Goal: Information Seeking & Learning: Learn about a topic

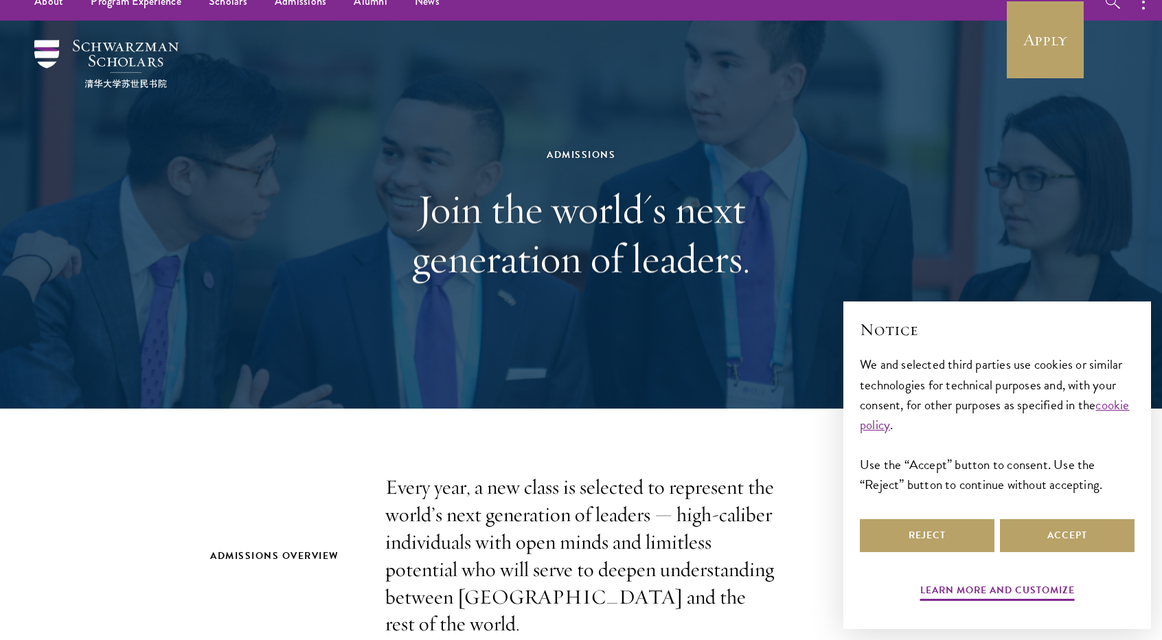
scroll to position [69, 0]
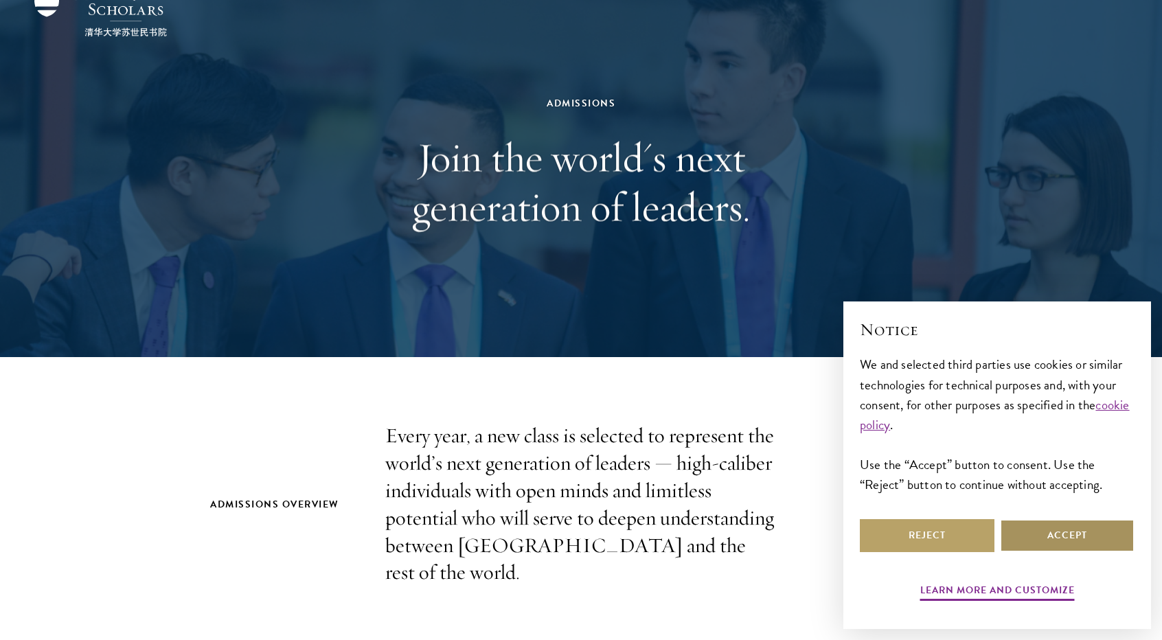
click at [1019, 540] on button "Accept" at bounding box center [1067, 535] width 135 height 33
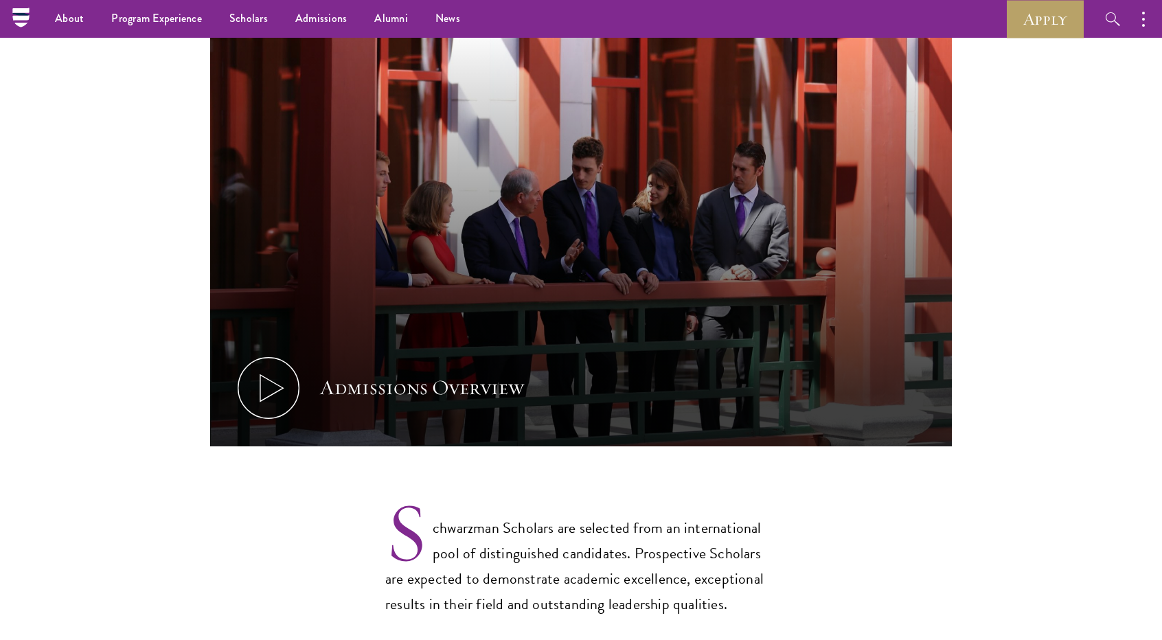
scroll to position [550, 0]
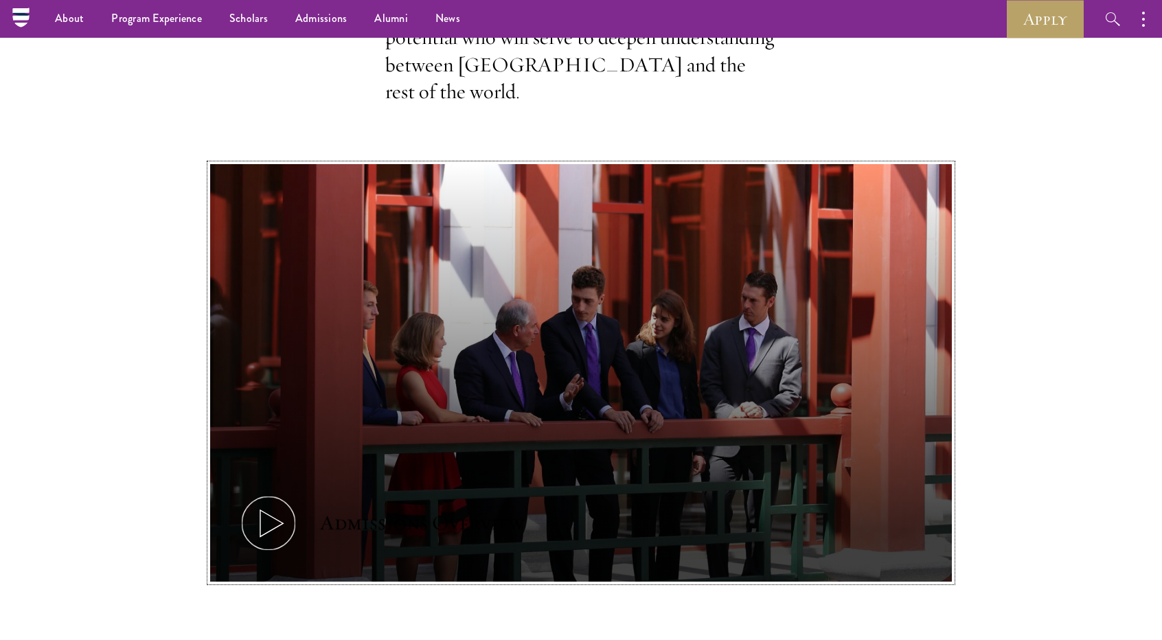
click at [257, 493] on icon at bounding box center [269, 524] width 62 height 62
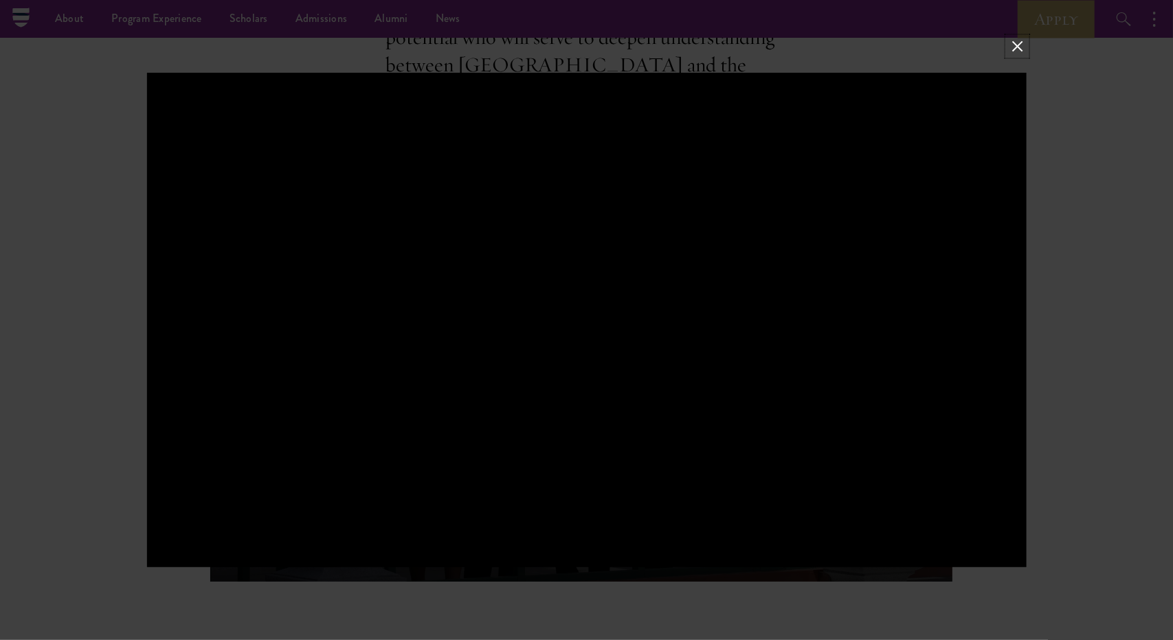
click at [1011, 47] on button at bounding box center [1017, 46] width 18 height 18
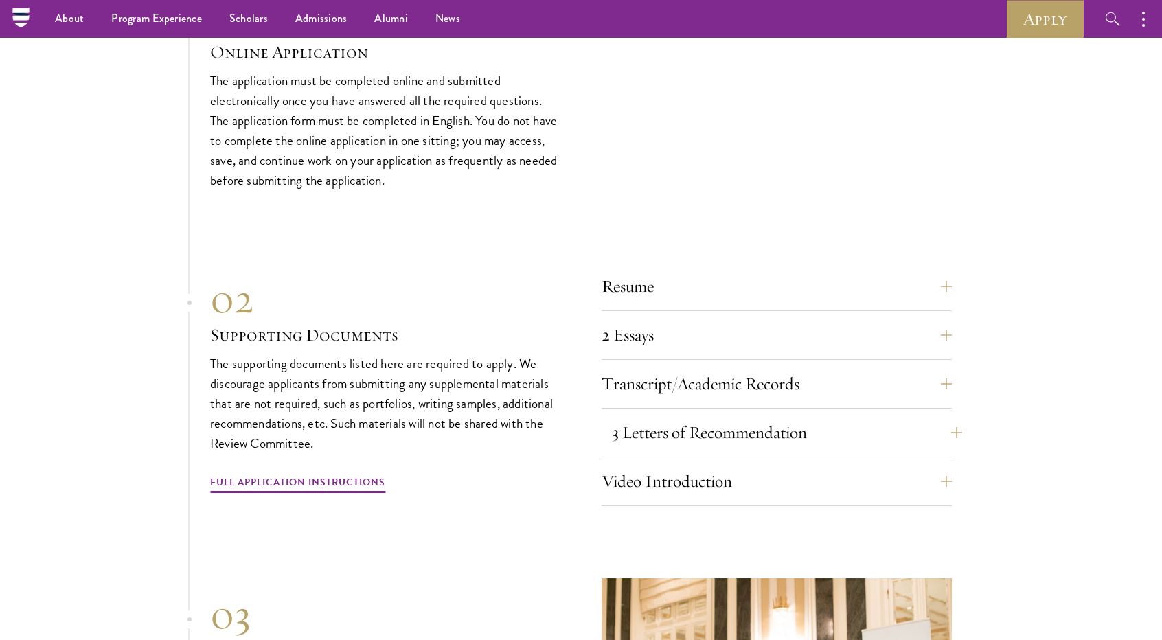
scroll to position [4523, 0]
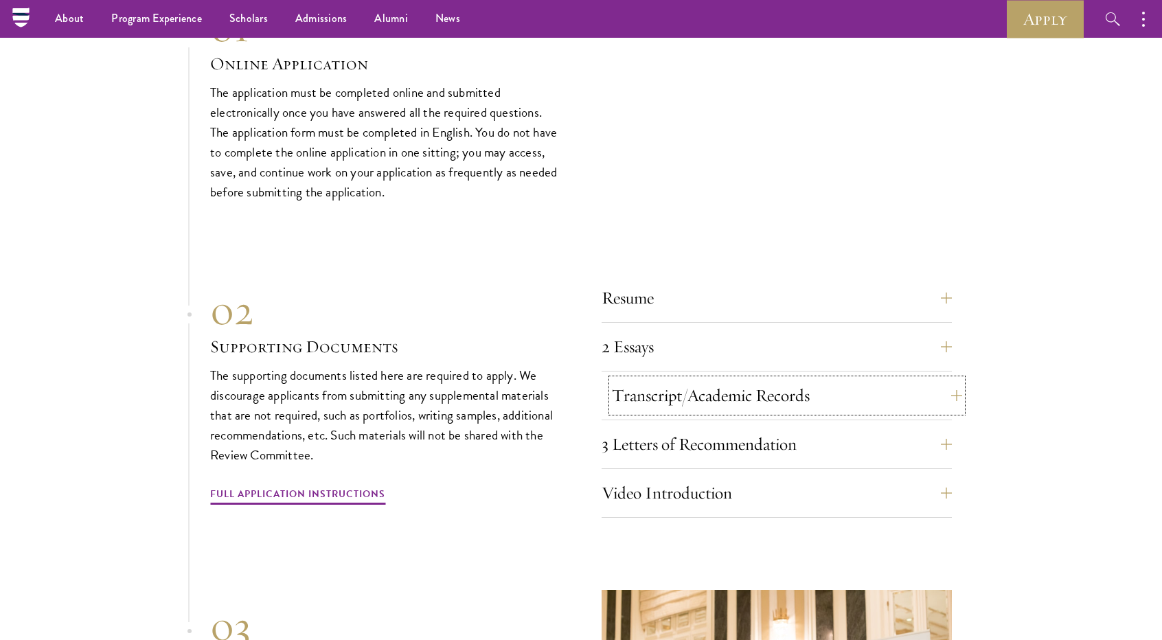
click at [860, 379] on button "Transcript/Academic Records" at bounding box center [787, 395] width 350 height 33
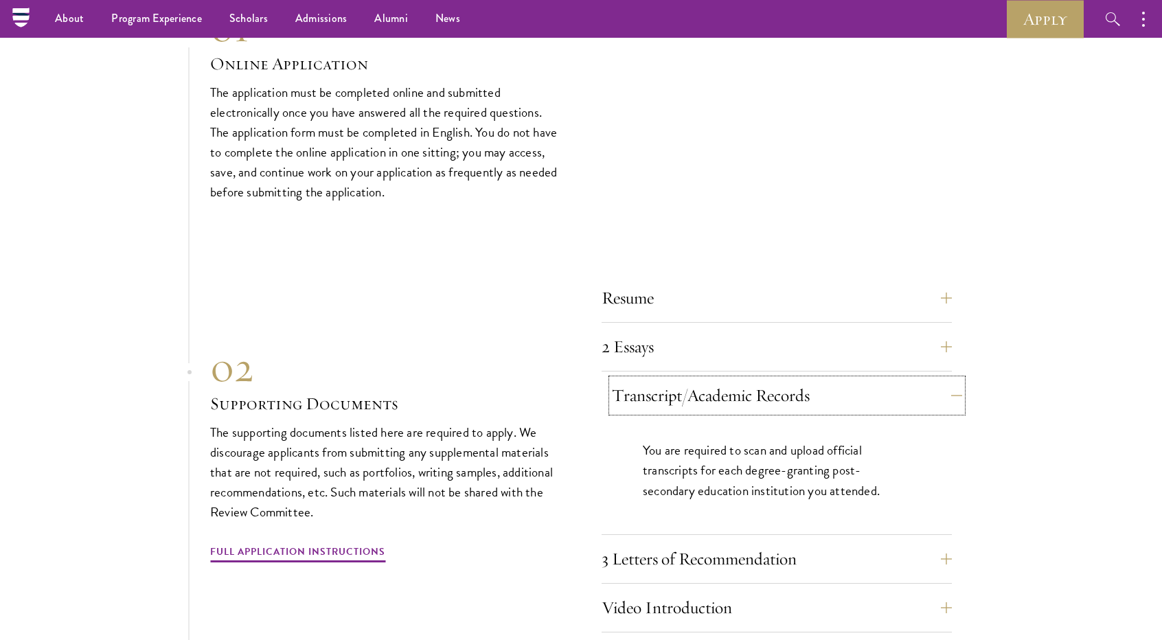
click at [936, 392] on button "Transcript/Academic Records" at bounding box center [787, 395] width 350 height 33
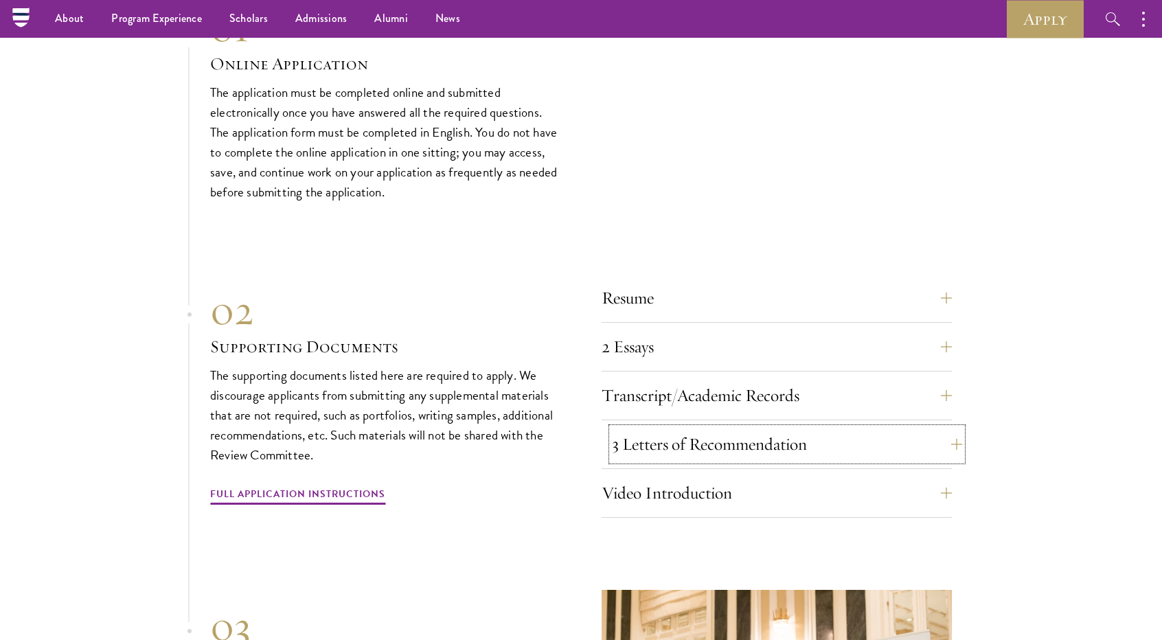
click at [909, 442] on button "3 Letters of Recommendation" at bounding box center [787, 444] width 350 height 33
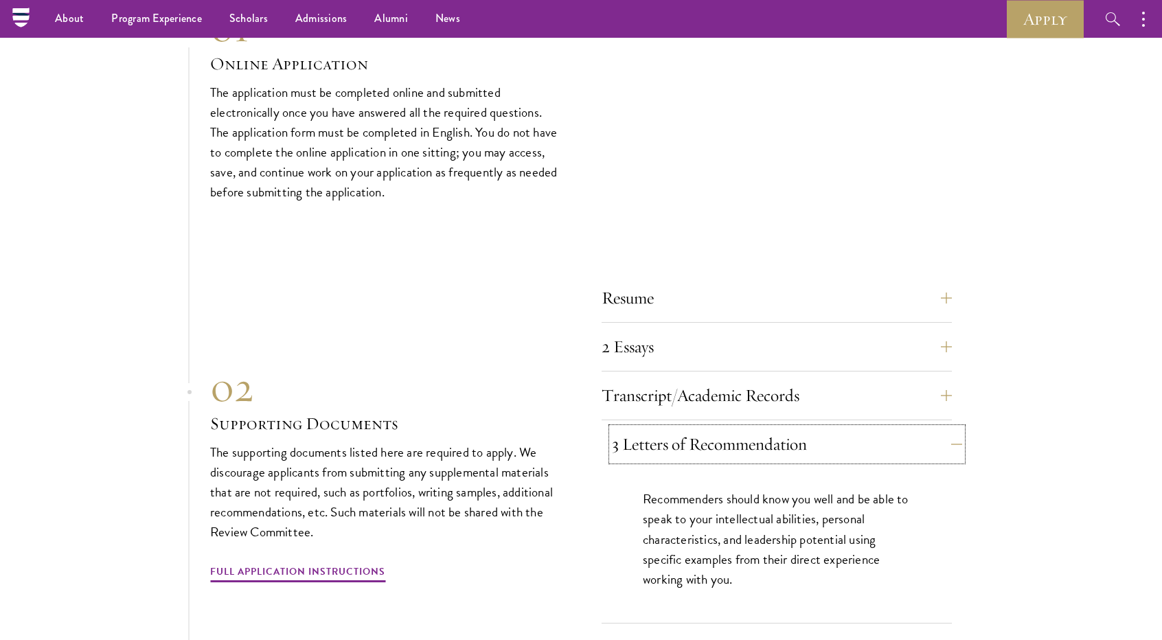
click at [930, 439] on button "3 Letters of Recommendation" at bounding box center [787, 444] width 350 height 33
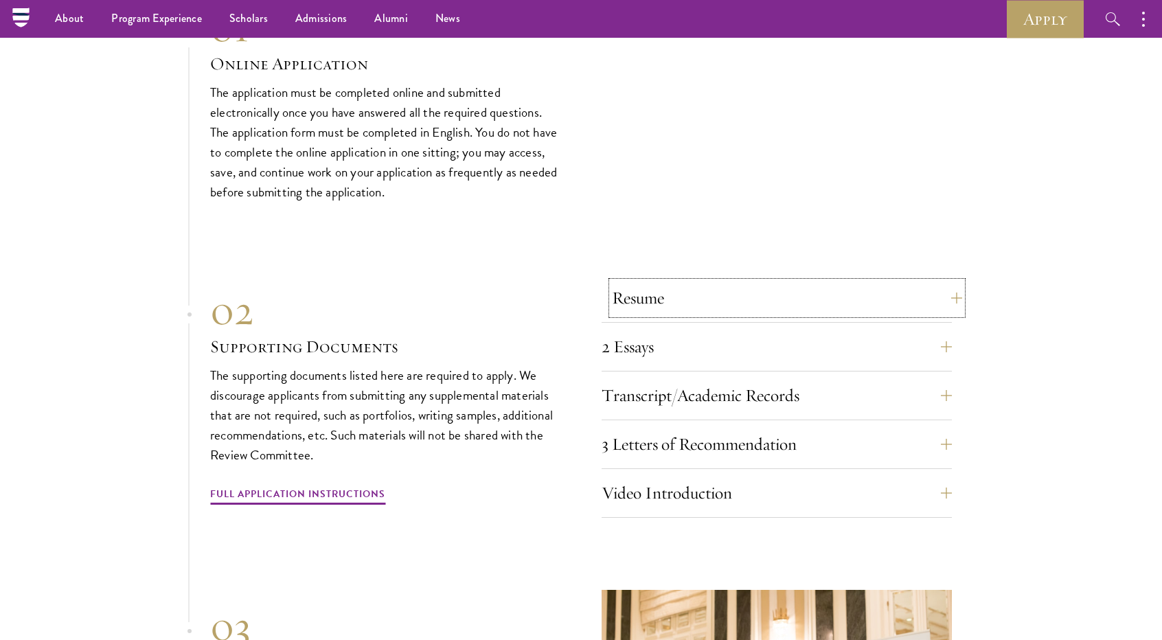
click at [765, 291] on button "Resume" at bounding box center [787, 298] width 350 height 33
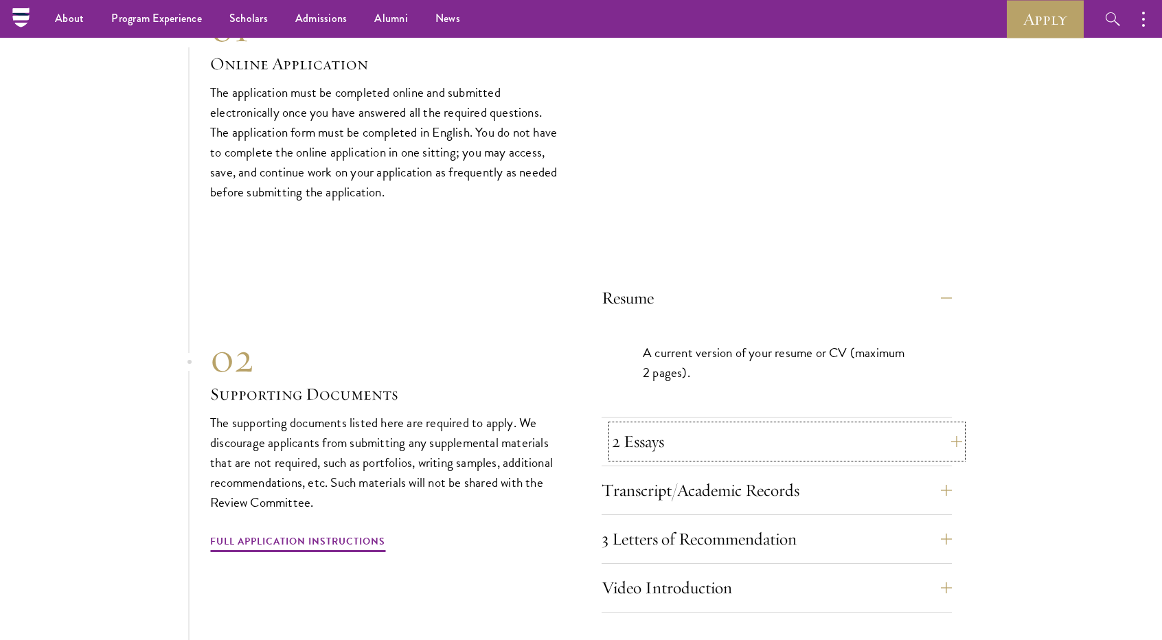
click at [852, 425] on button "2 Essays" at bounding box center [787, 441] width 350 height 33
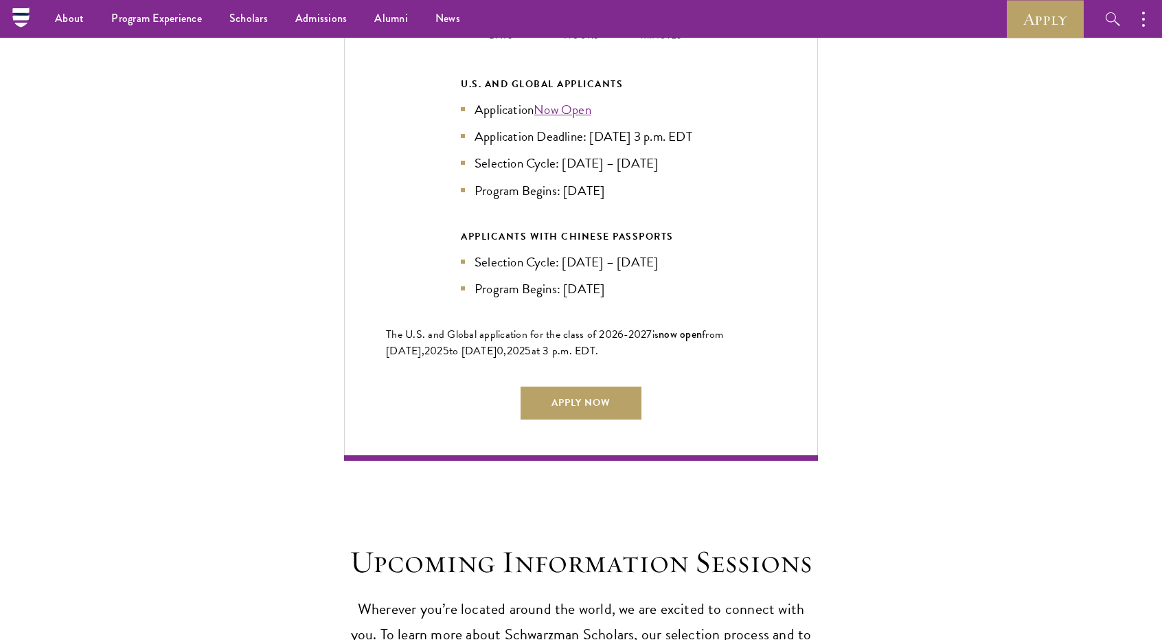
scroll to position [2943, 0]
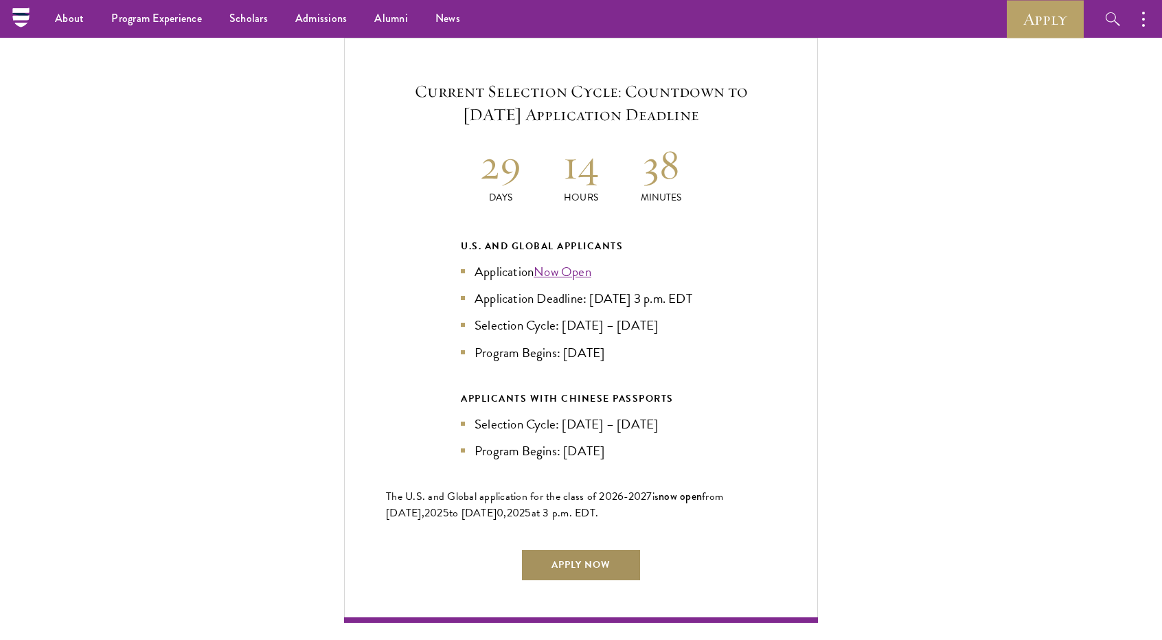
click at [631, 549] on link "Apply Now" at bounding box center [581, 565] width 121 height 33
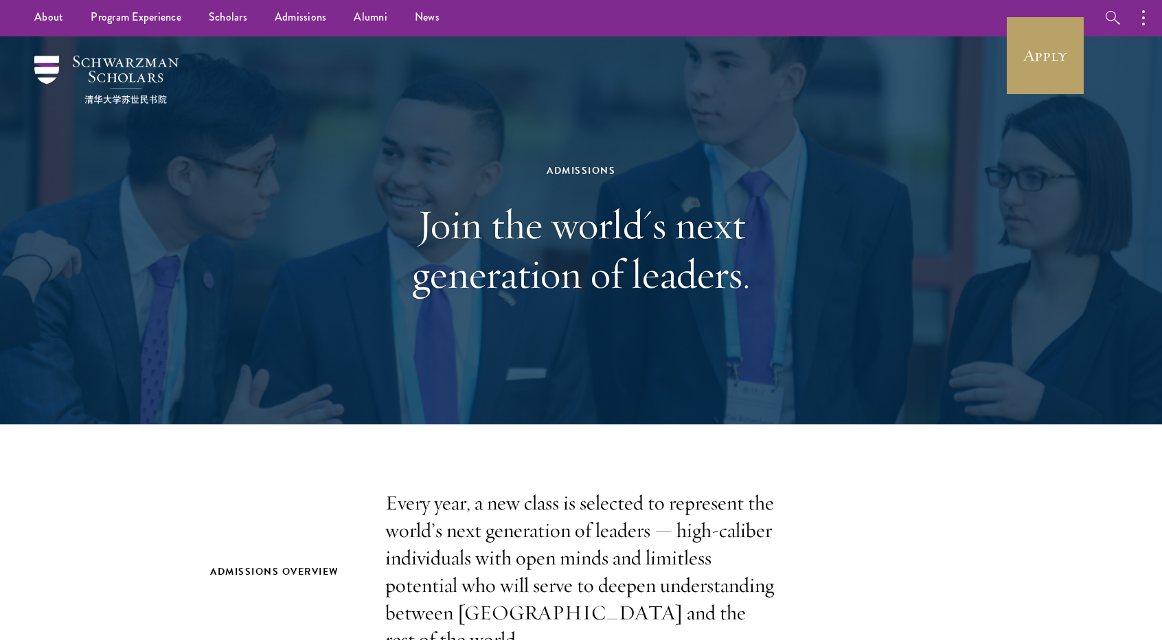
scroll to position [0, 0]
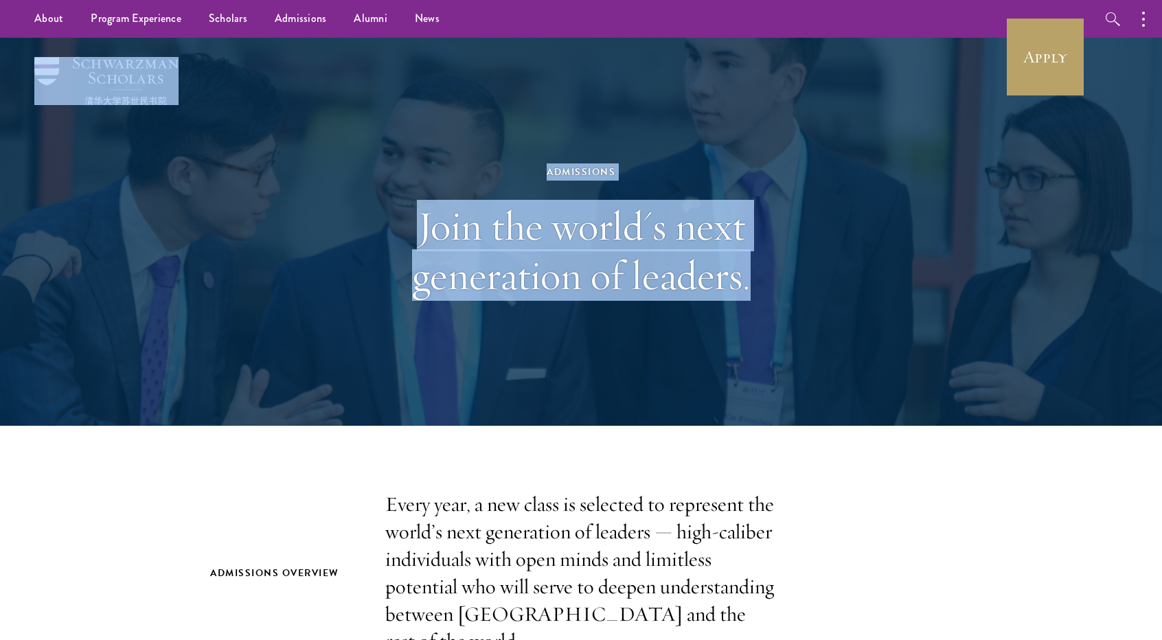
drag, startPoint x: 41, startPoint y: 39, endPoint x: 84, endPoint y: 68, distance: 51.4
click at [84, 68] on header "Admissions Join the world's next generation of leaders." at bounding box center [581, 232] width 1162 height 388
click at [84, 68] on img at bounding box center [106, 81] width 144 height 48
click at [940, 324] on div "Admissions Join the world's next generation of leaders." at bounding box center [581, 232] width 989 height 388
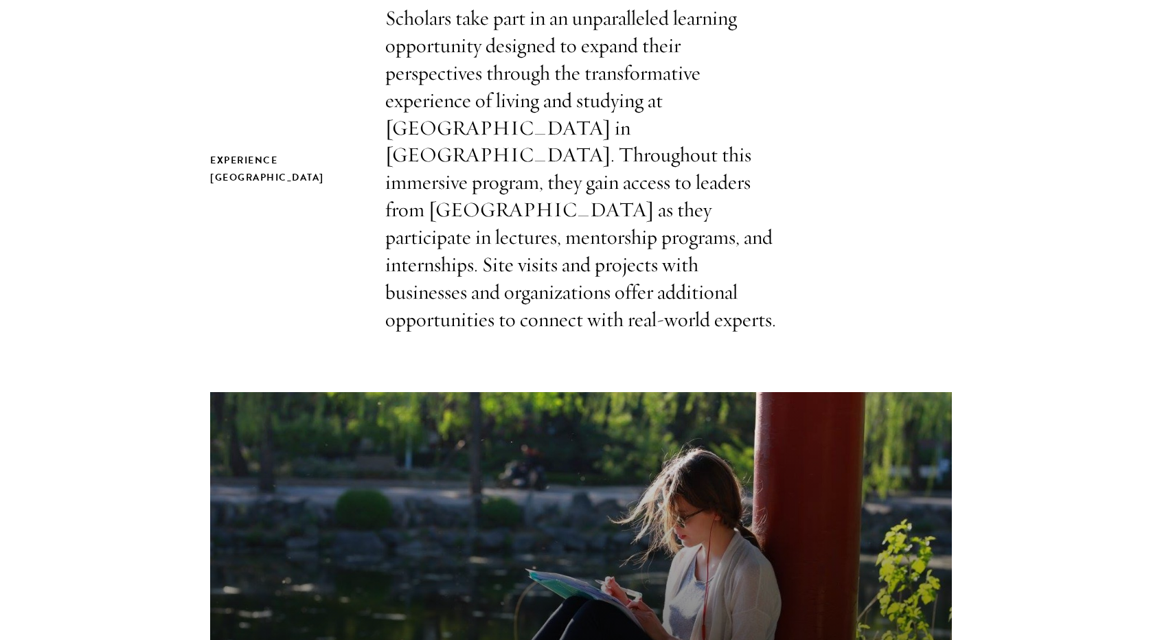
scroll to position [618, 0]
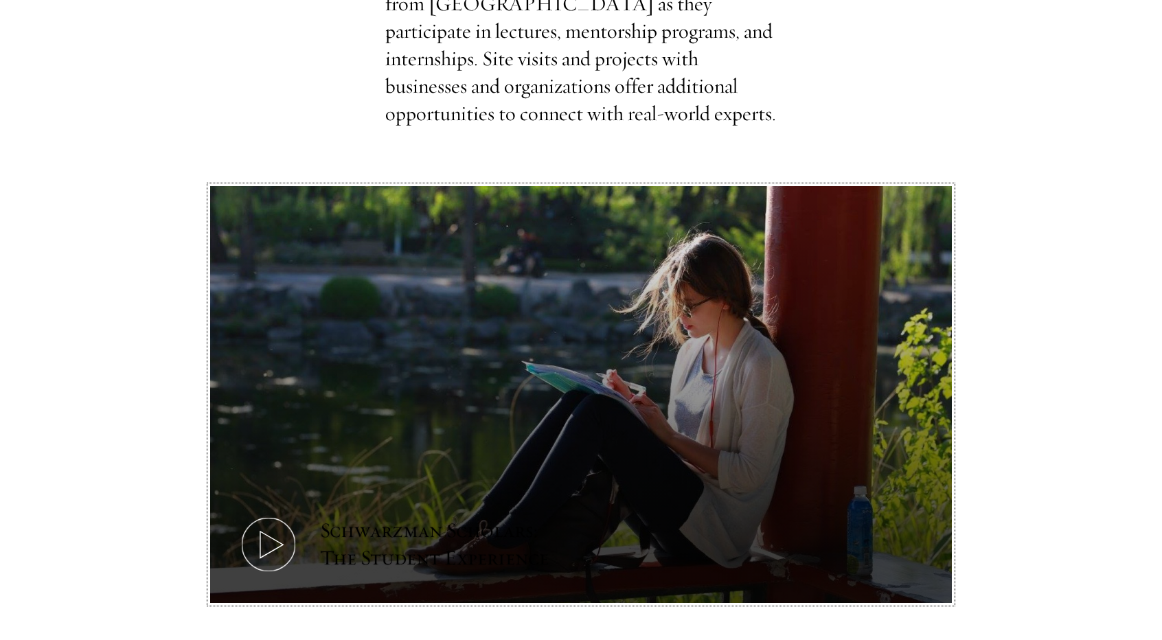
click at [592, 344] on button "Schwarzman Scholars: The Student Experience" at bounding box center [581, 395] width 742 height 418
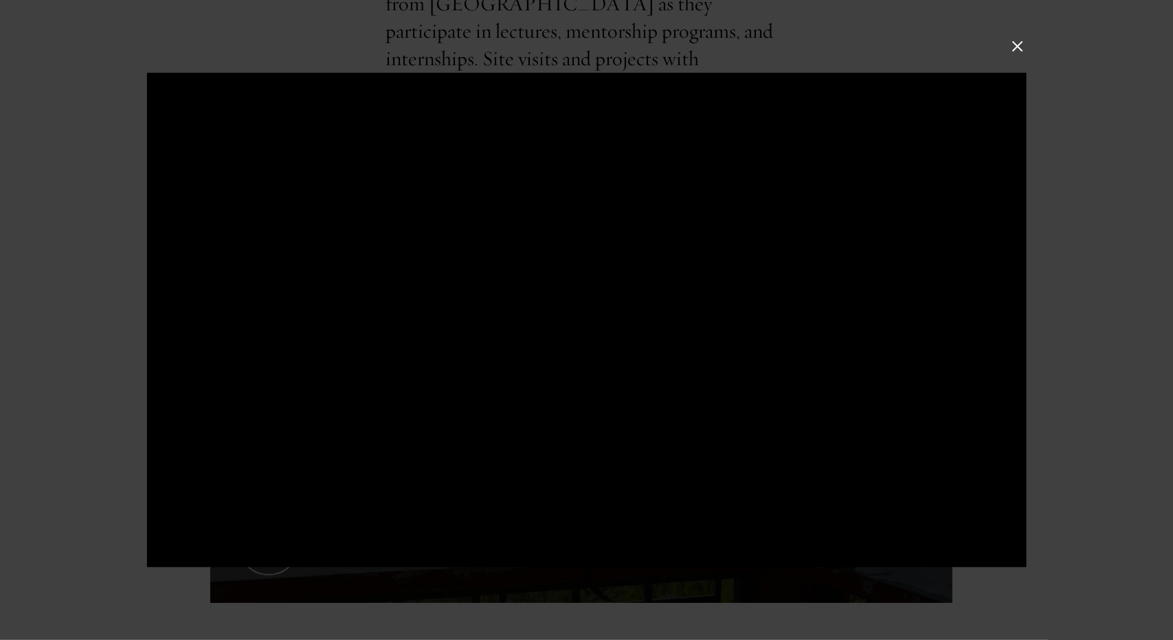
click at [617, 286] on div at bounding box center [585, 320] width 879 height 495
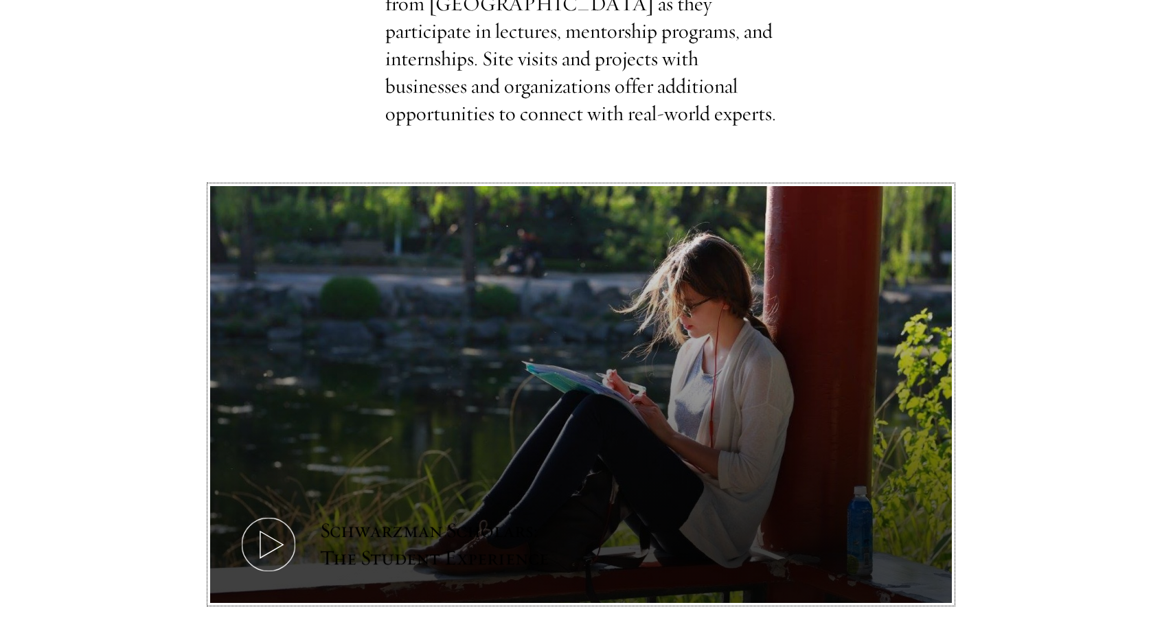
click at [488, 357] on button "Schwarzman Scholars: The Student Experience" at bounding box center [581, 395] width 742 height 418
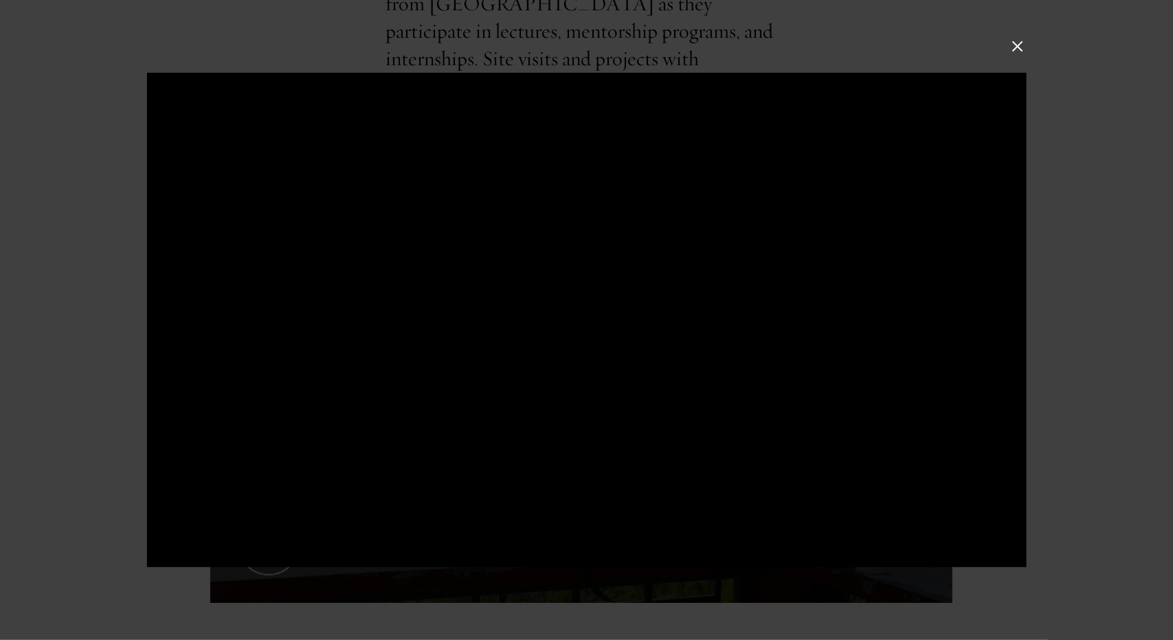
click at [1018, 50] on button at bounding box center [1017, 46] width 18 height 18
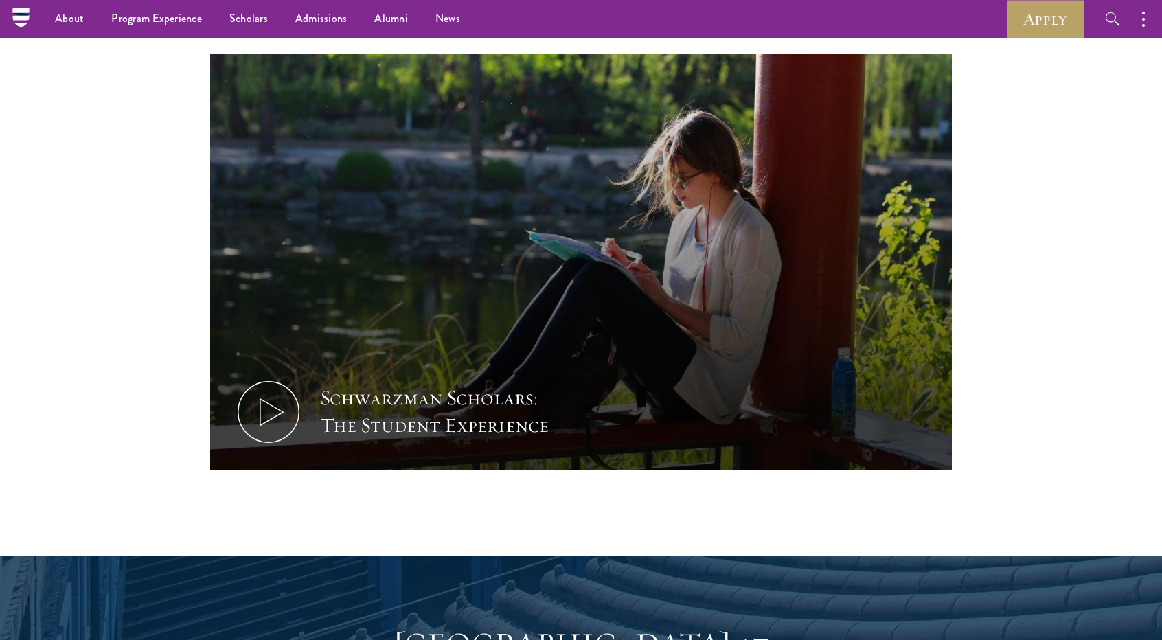
scroll to position [687, 0]
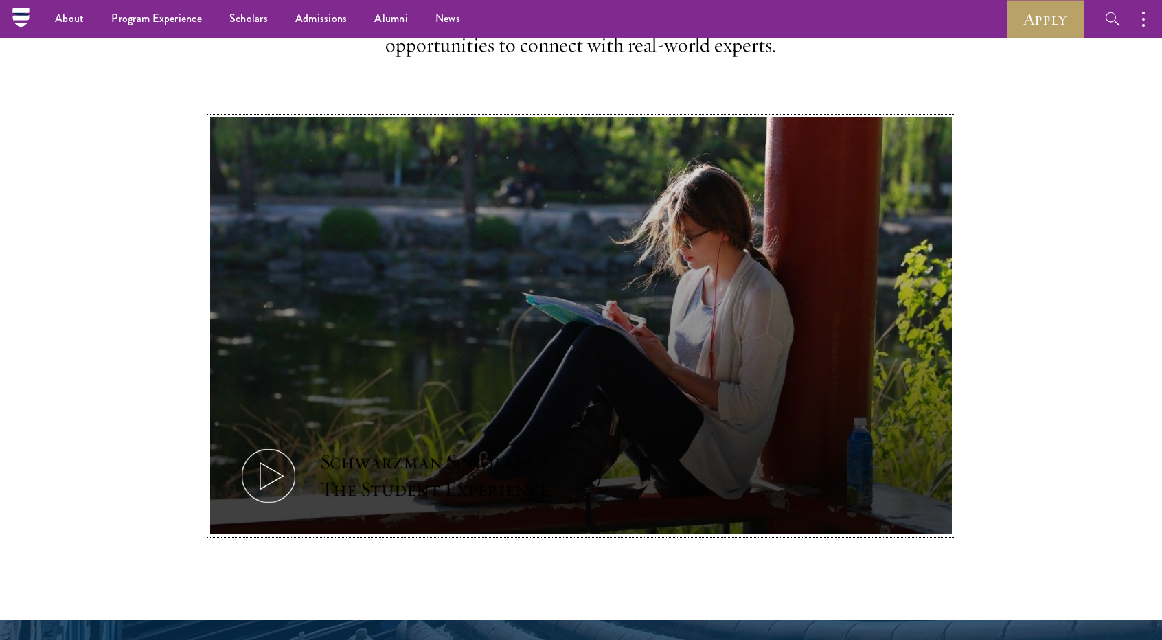
click at [286, 282] on button "Schwarzman Scholars: The Student Experience" at bounding box center [581, 326] width 742 height 418
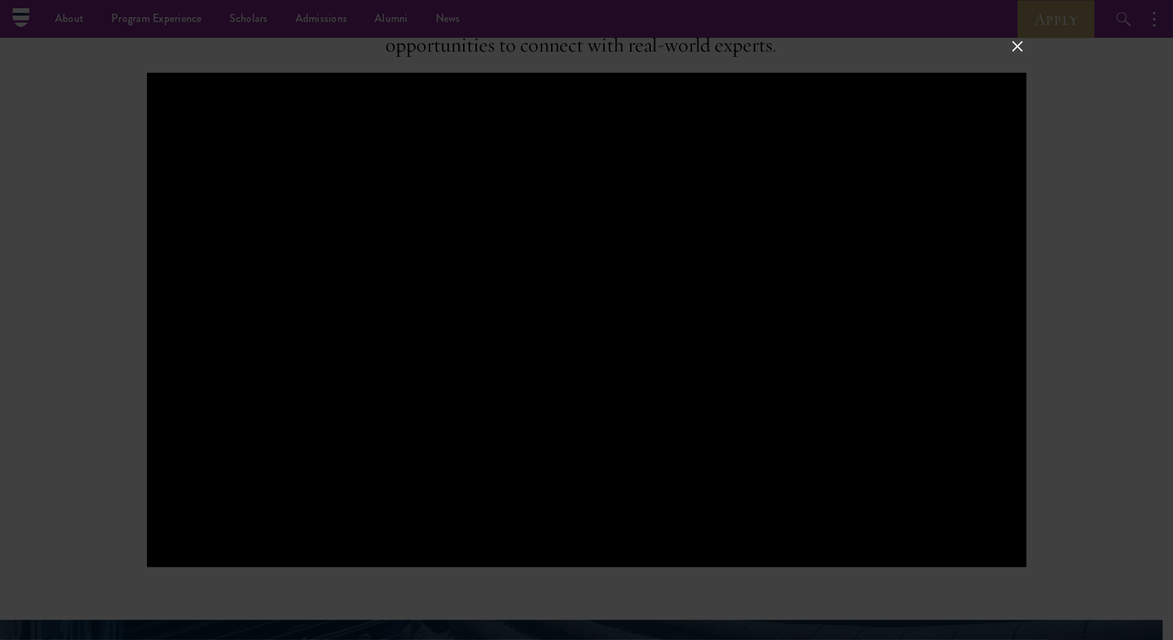
click at [1017, 42] on button at bounding box center [1017, 46] width 18 height 18
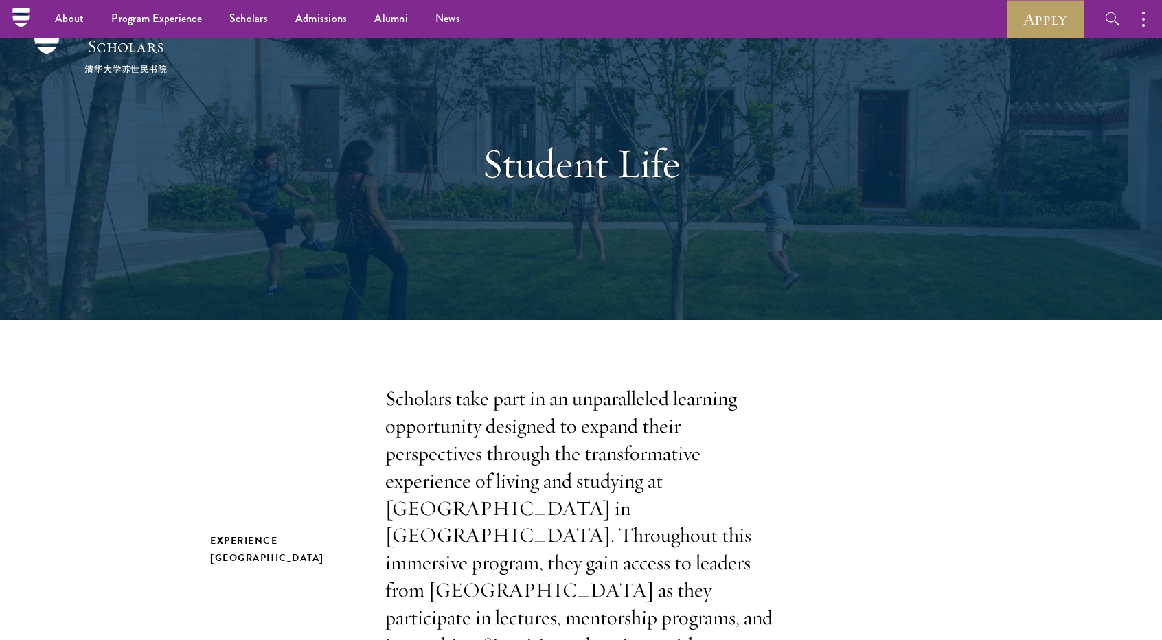
scroll to position [0, 0]
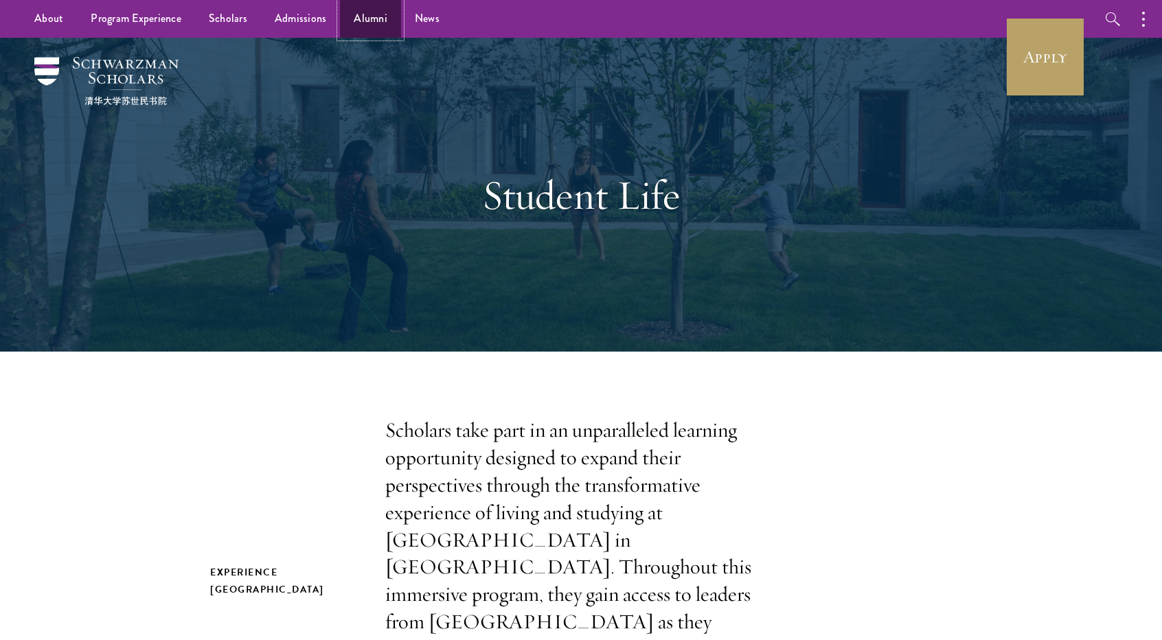
click at [366, 24] on link "Alumni" at bounding box center [370, 19] width 61 height 38
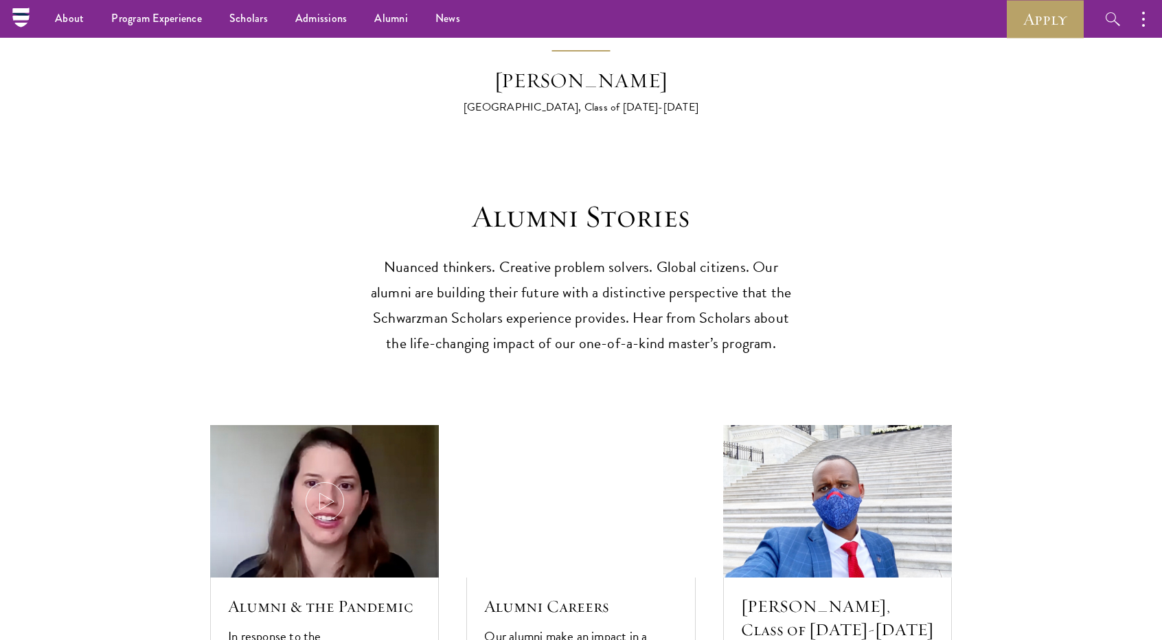
scroll to position [3641, 0]
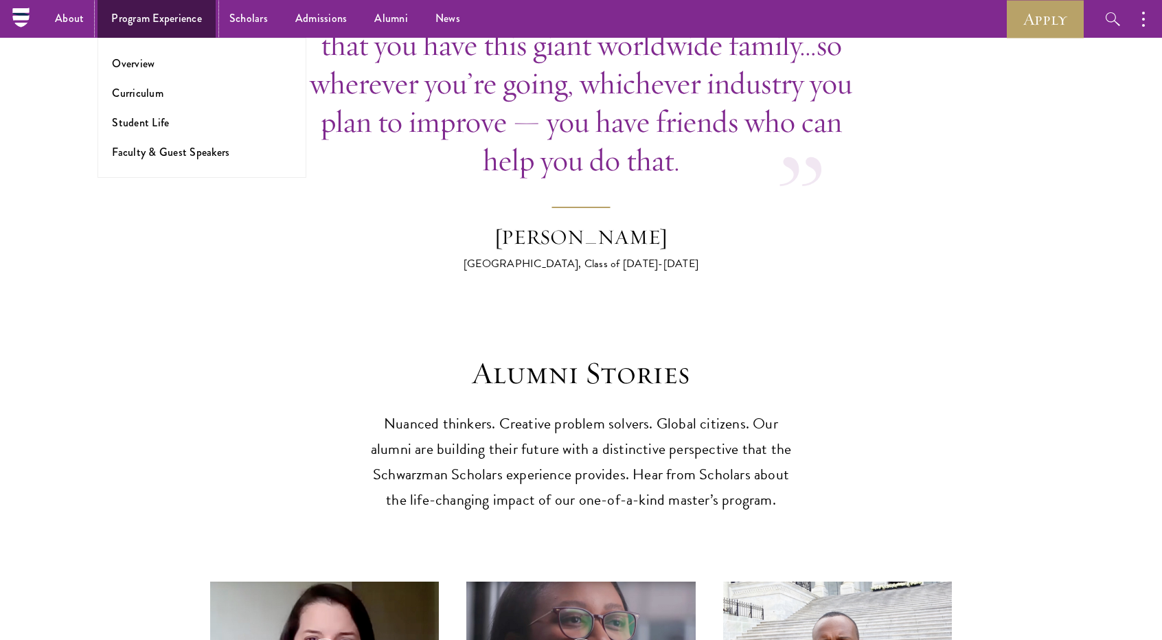
click at [159, 25] on link "Program Experience" at bounding box center [157, 19] width 118 height 38
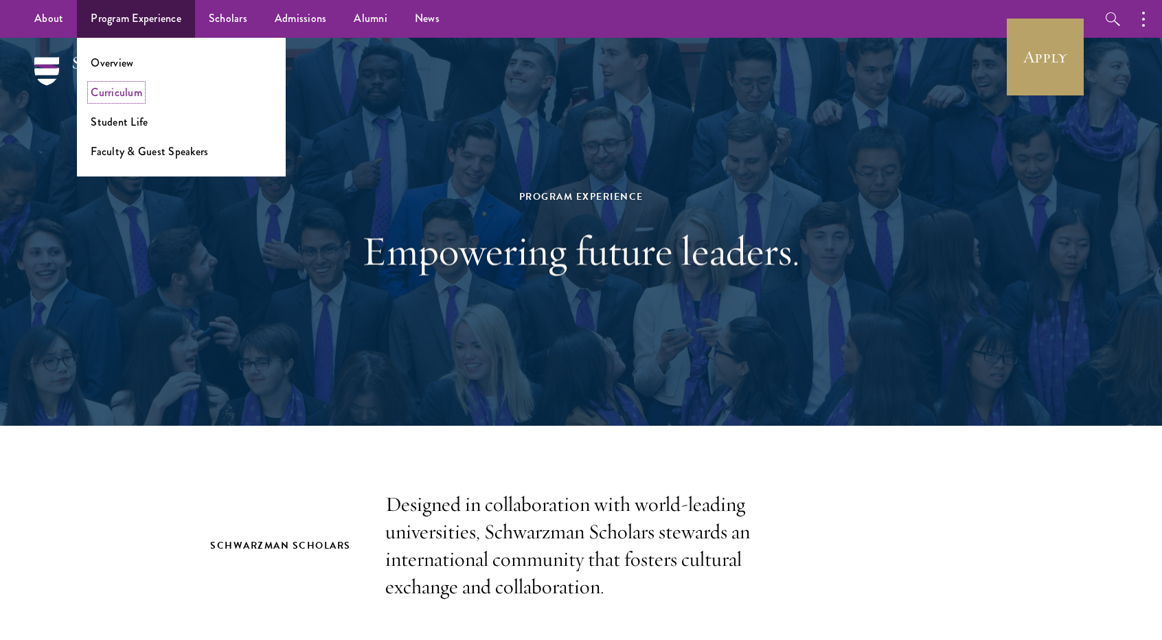
click at [106, 96] on link "Curriculum" at bounding box center [117, 92] width 52 height 16
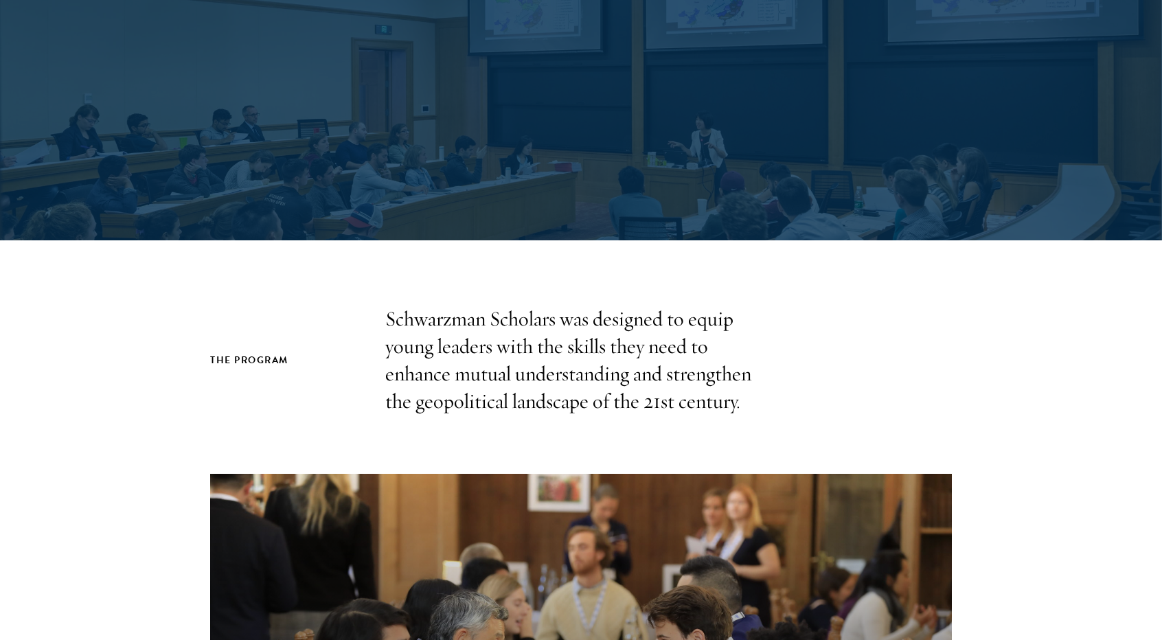
scroll to position [409, 0]
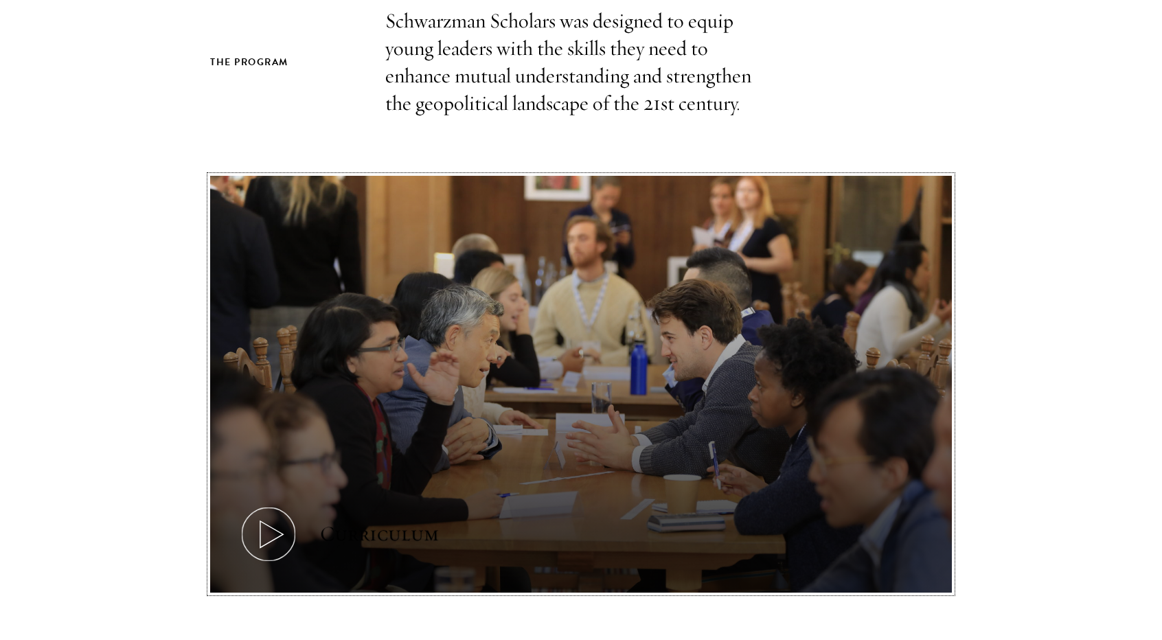
click at [304, 226] on button "Curriculum" at bounding box center [581, 385] width 742 height 418
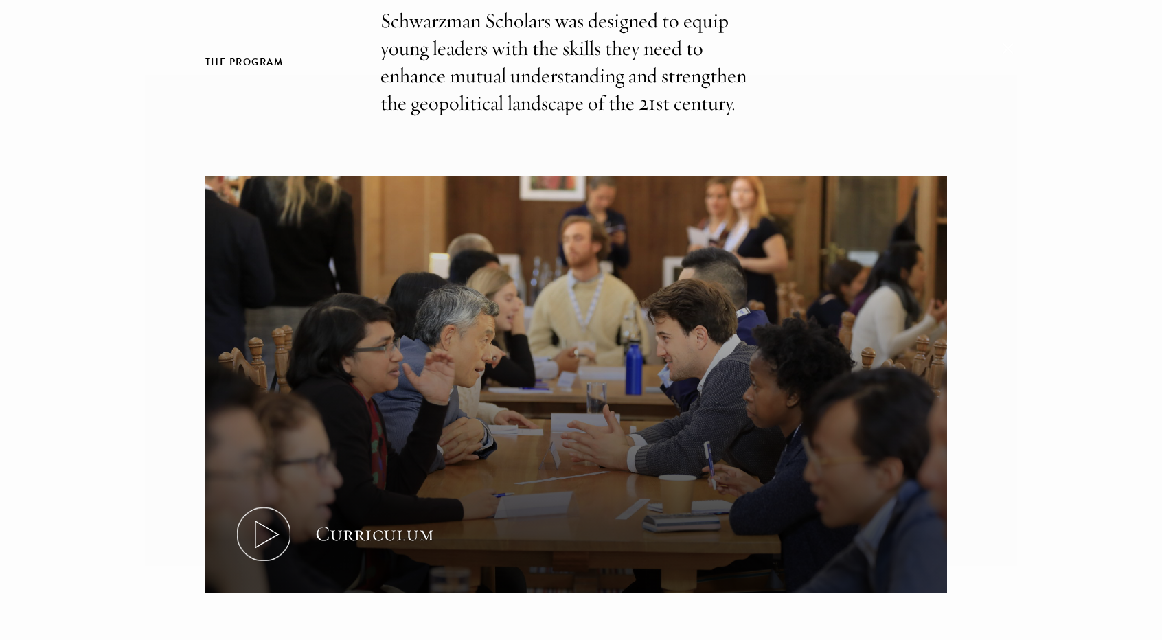
scroll to position [687, 0]
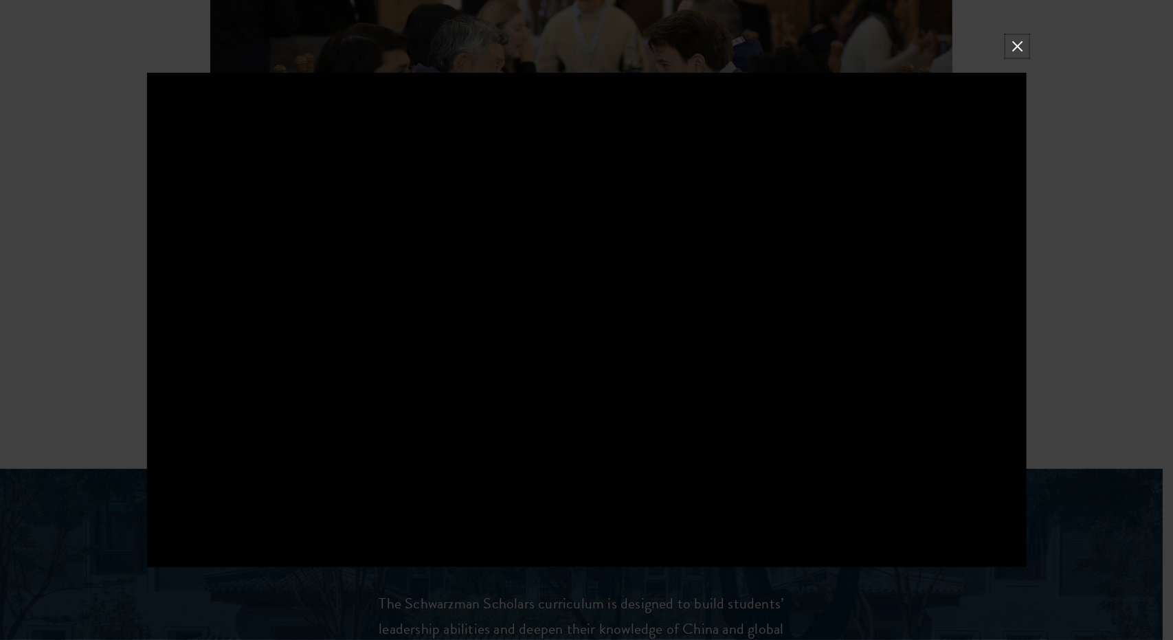
click at [1018, 37] on button at bounding box center [1017, 46] width 18 height 18
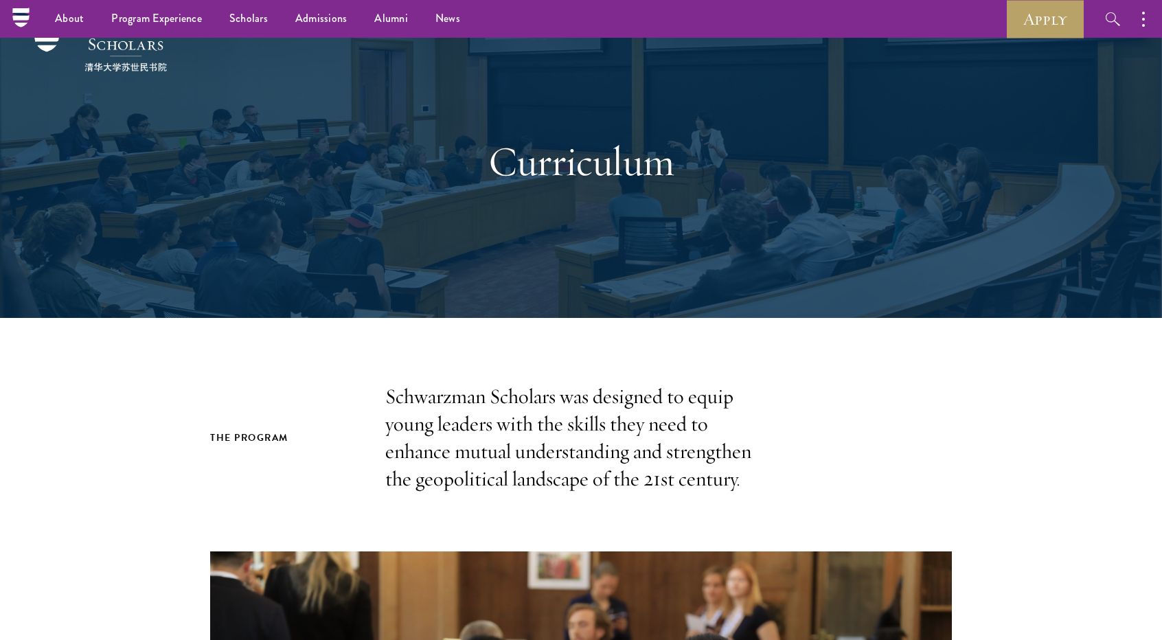
scroll to position [0, 0]
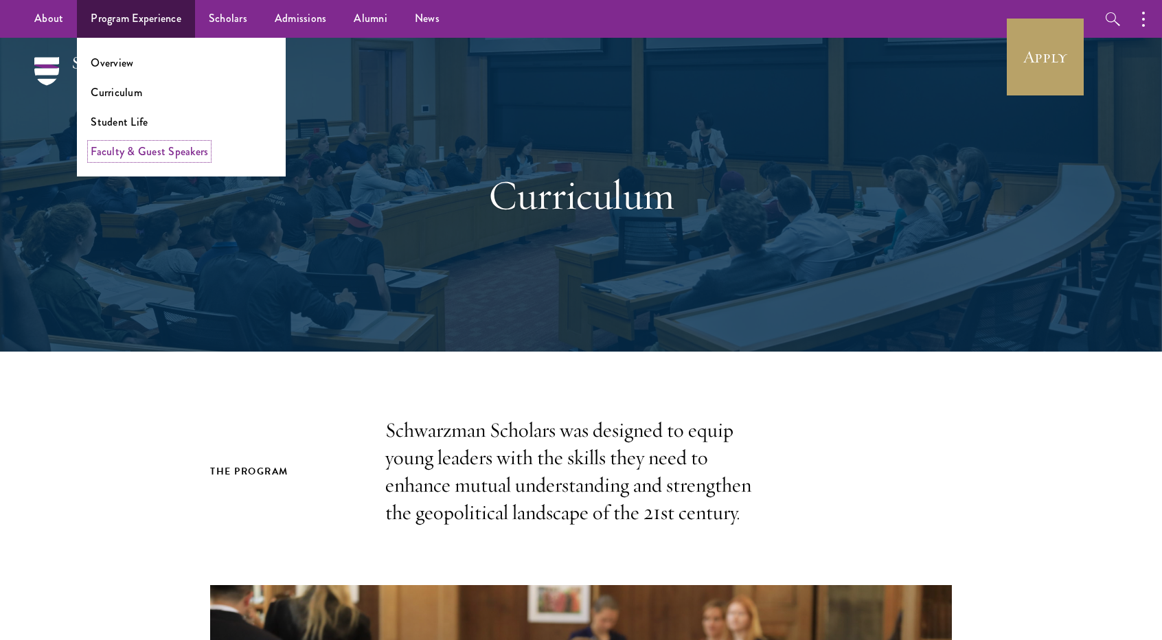
click at [146, 151] on link "Faculty & Guest Speakers" at bounding box center [149, 152] width 117 height 16
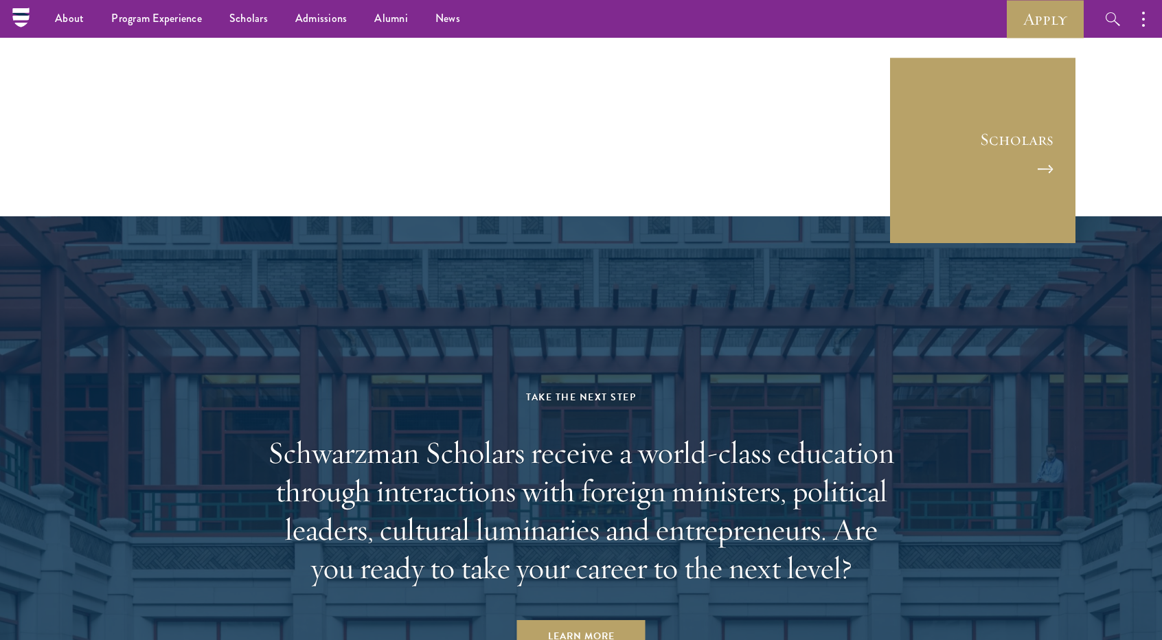
scroll to position [6914, 0]
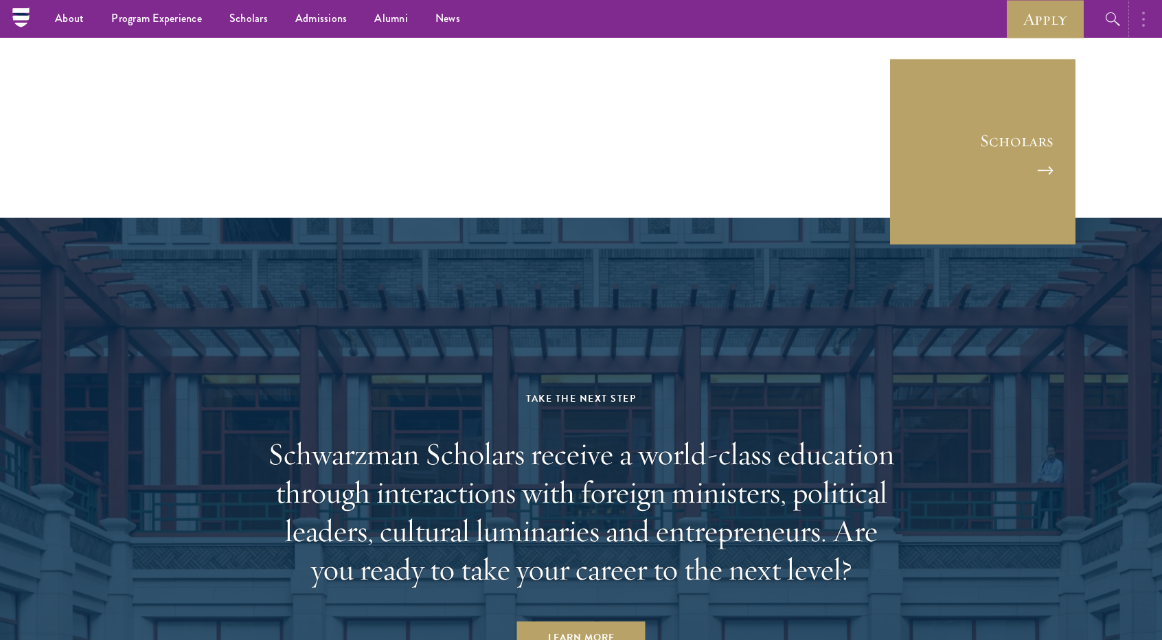
click at [1140, 14] on button "button" at bounding box center [1147, 19] width 30 height 38
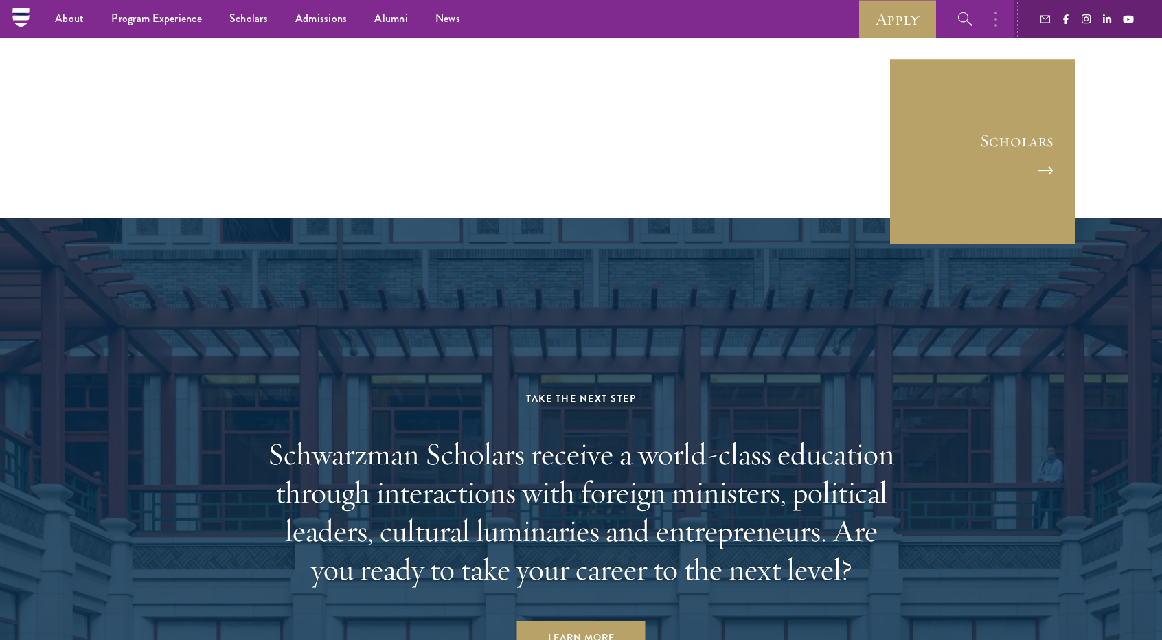
click at [1002, 15] on button "button" at bounding box center [999, 19] width 30 height 38
